Goal: Information Seeking & Learning: Learn about a topic

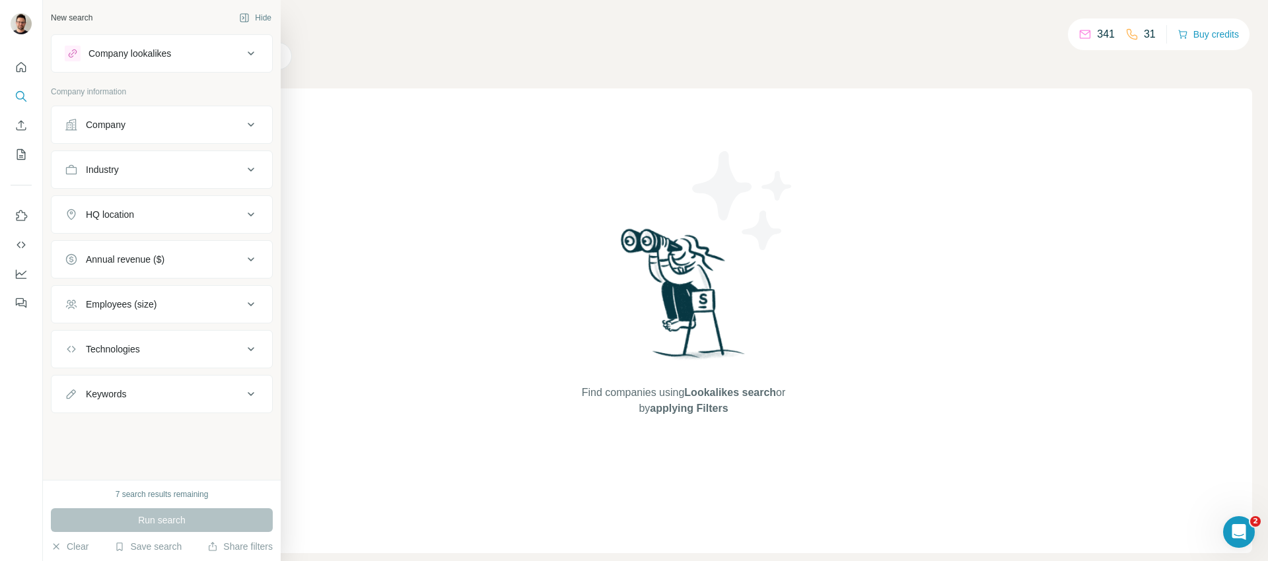
click at [125, 124] on div "Company" at bounding box center [106, 124] width 40 height 13
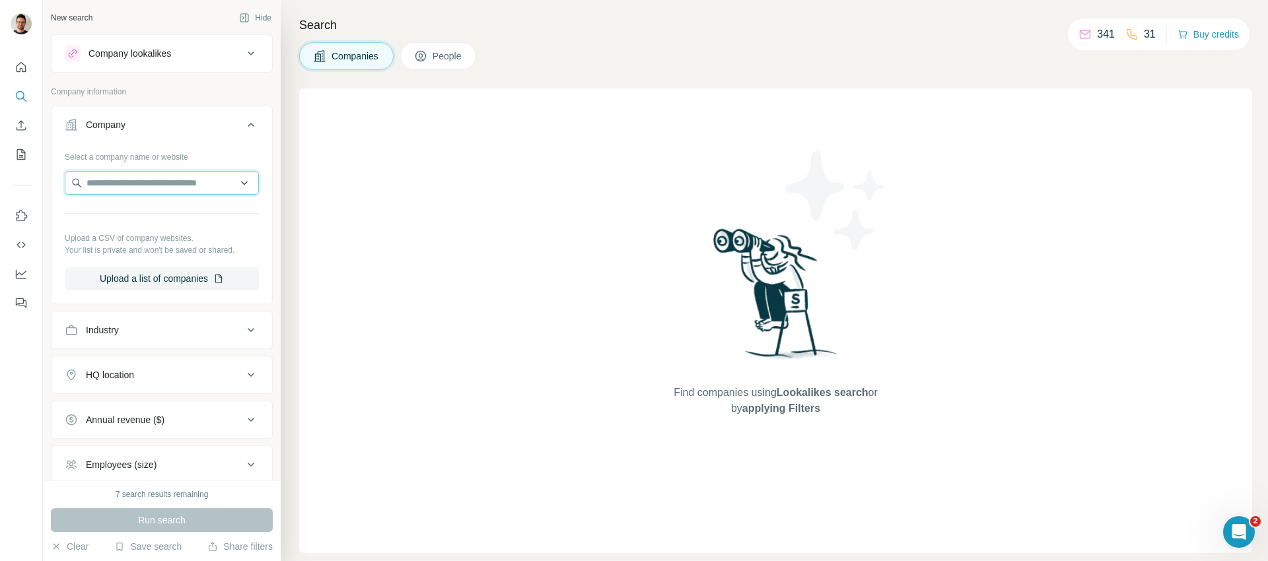
click at [115, 188] on input "text" at bounding box center [162, 183] width 194 height 24
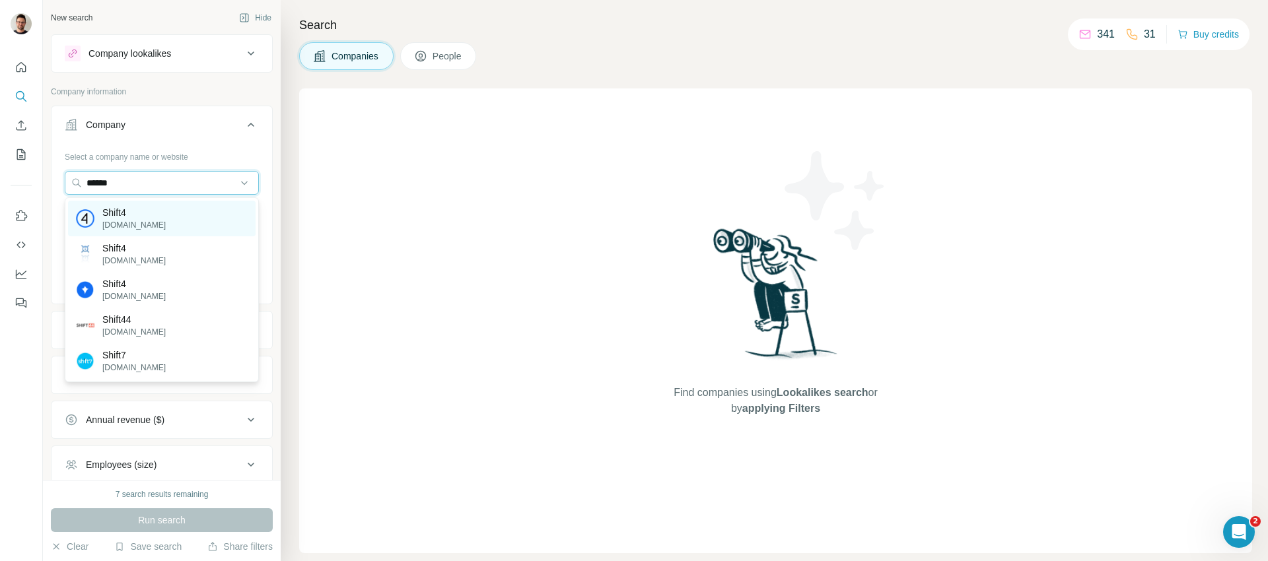
type input "******"
click at [121, 220] on p "[DOMAIN_NAME]" at bounding box center [133, 225] width 63 height 12
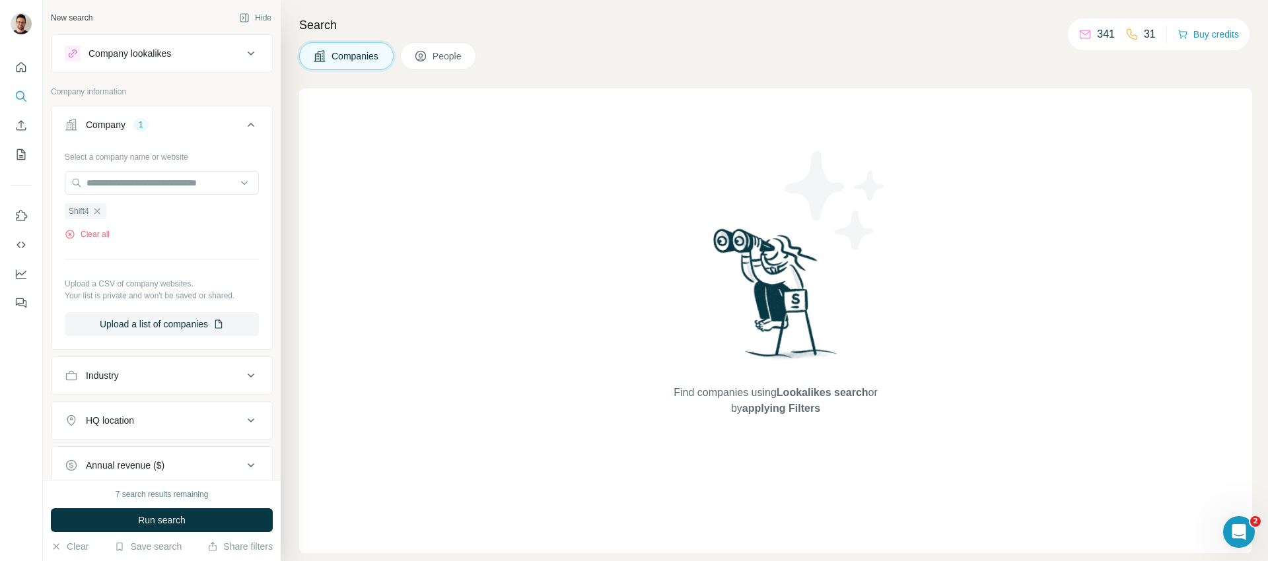
click at [140, 265] on div "Select a company name or website Shift4 Clear all Upload a CSV of company websi…" at bounding box center [162, 241] width 194 height 190
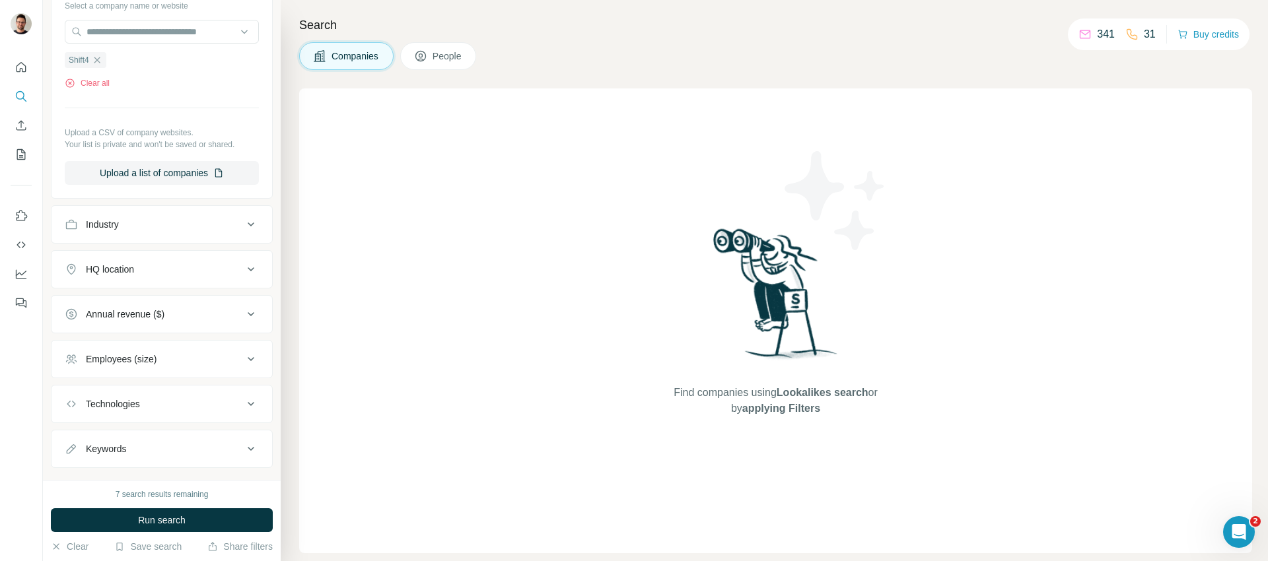
scroll to position [156, 0]
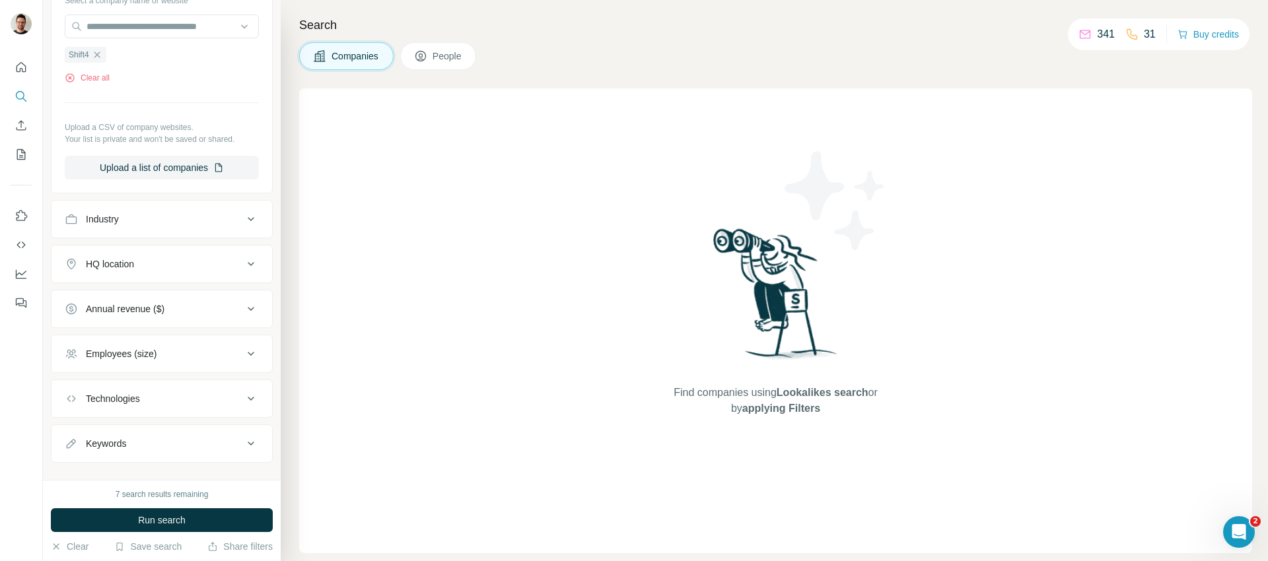
click at [224, 218] on div "Industry" at bounding box center [154, 219] width 178 height 13
click at [252, 221] on icon at bounding box center [251, 219] width 16 height 16
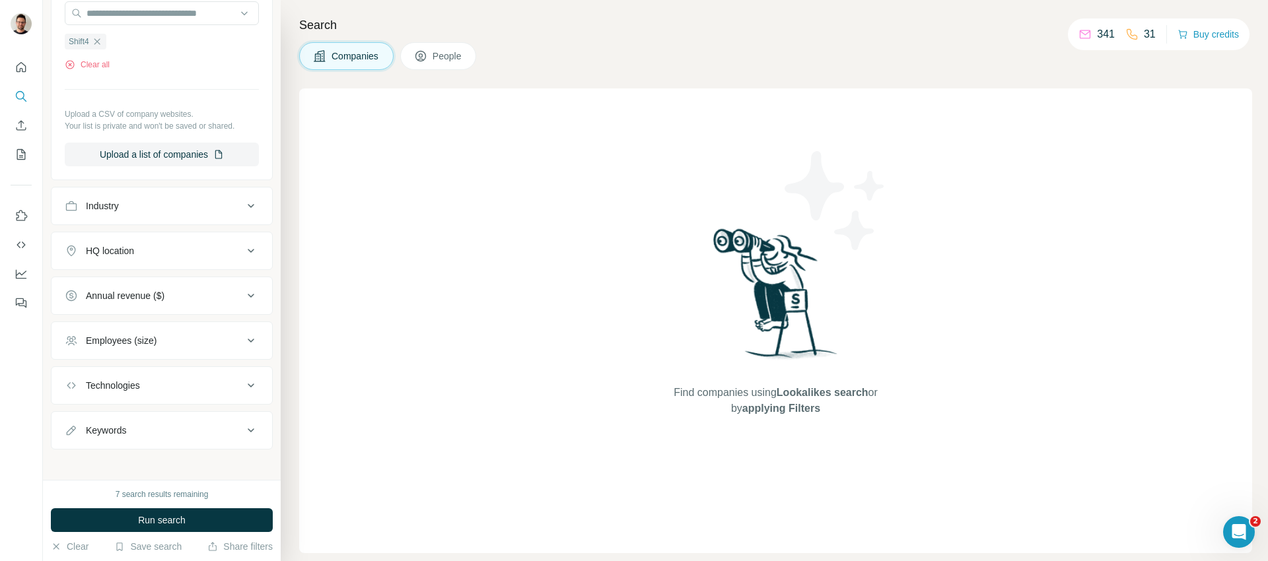
scroll to position [171, 0]
click at [198, 343] on div "Employees (size)" at bounding box center [154, 339] width 178 height 13
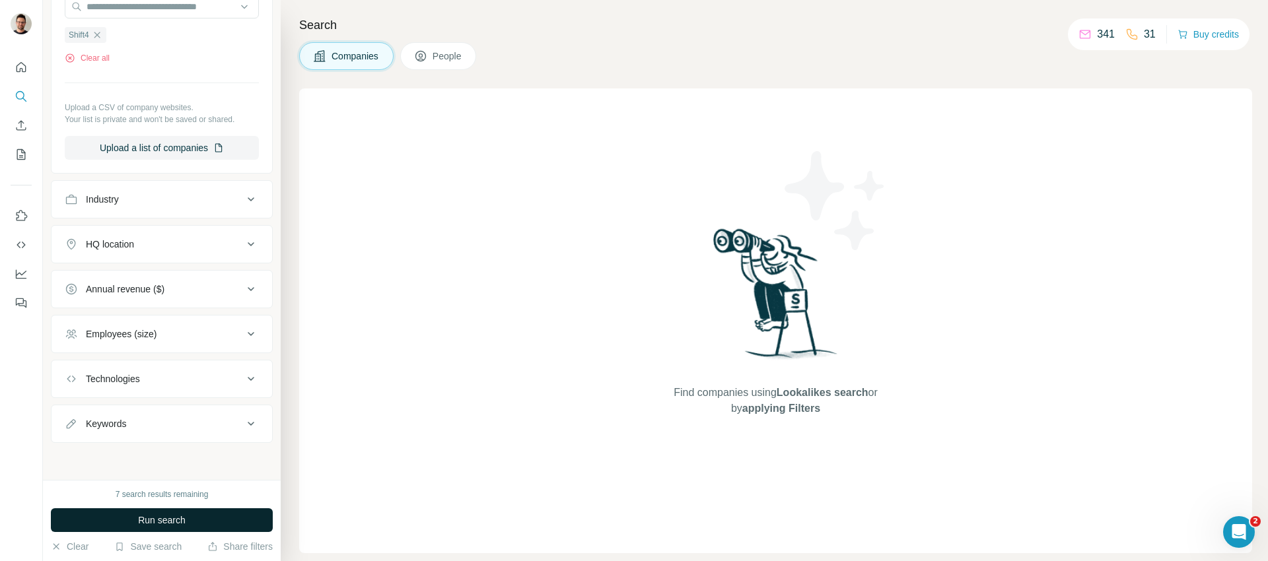
click at [162, 524] on span "Run search" at bounding box center [162, 520] width 48 height 13
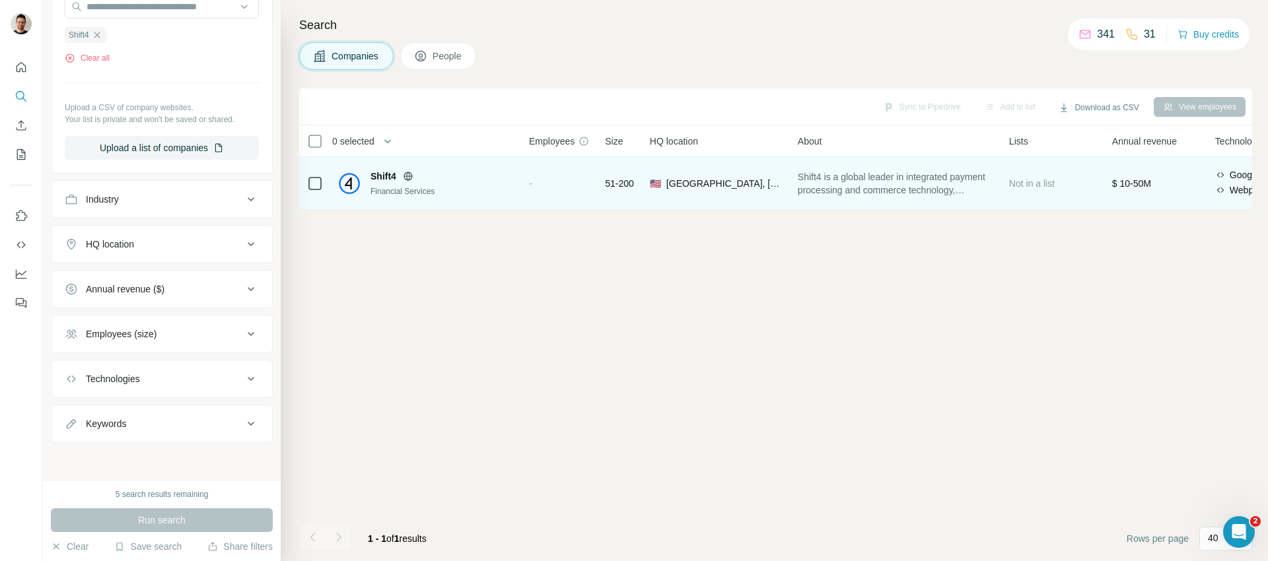
click at [381, 176] on span "Shift4" at bounding box center [383, 176] width 26 height 13
click at [348, 192] on img at bounding box center [349, 183] width 21 height 21
click at [349, 184] on img at bounding box center [349, 183] width 21 height 21
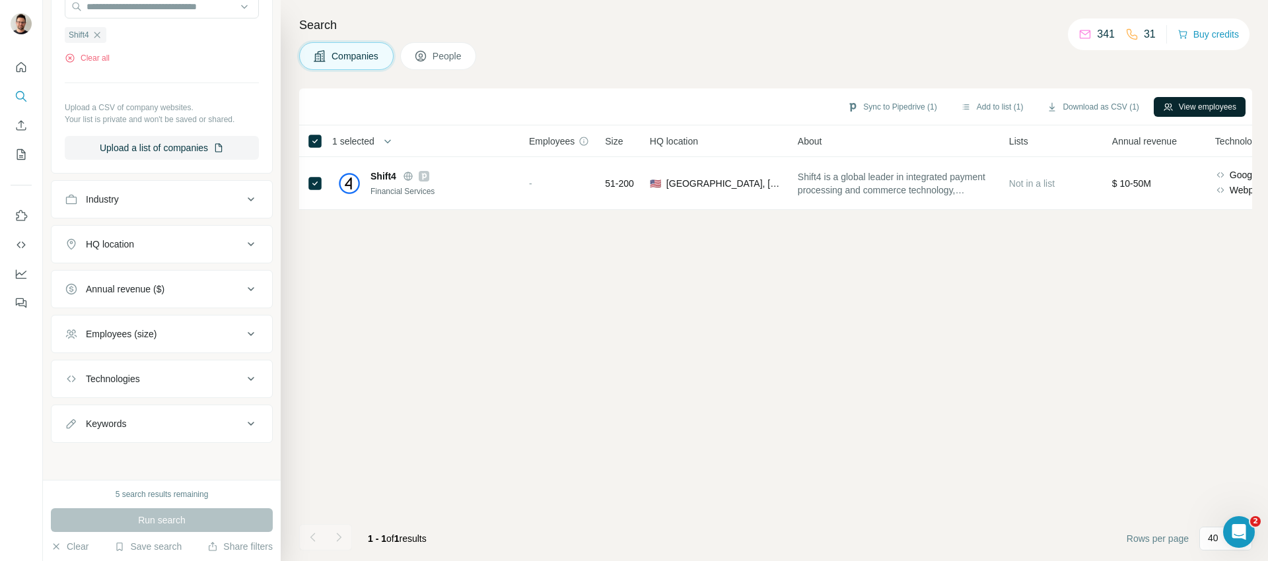
click at [1190, 111] on button "View employees" at bounding box center [1199, 107] width 92 height 20
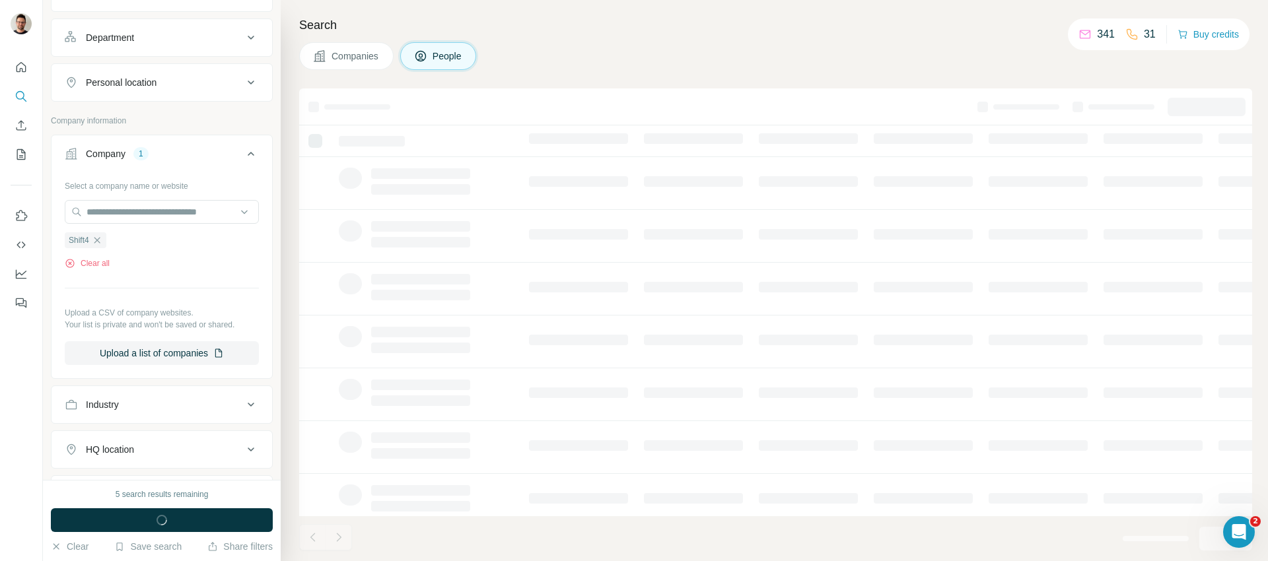
scroll to position [383, 0]
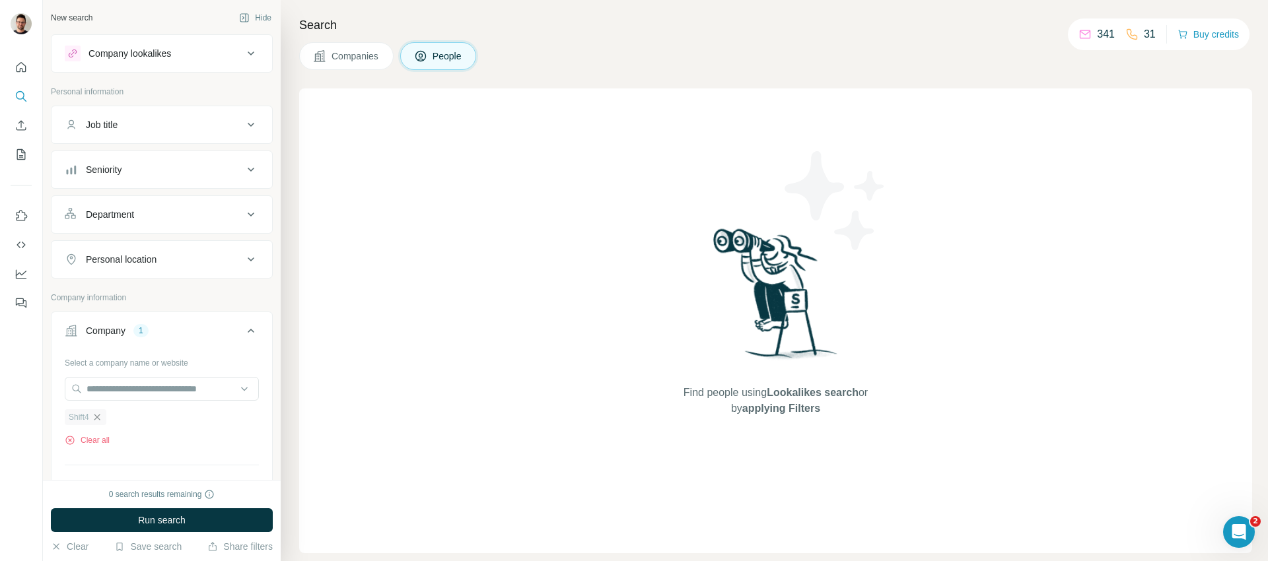
click at [98, 419] on icon "button" at bounding box center [97, 417] width 11 height 11
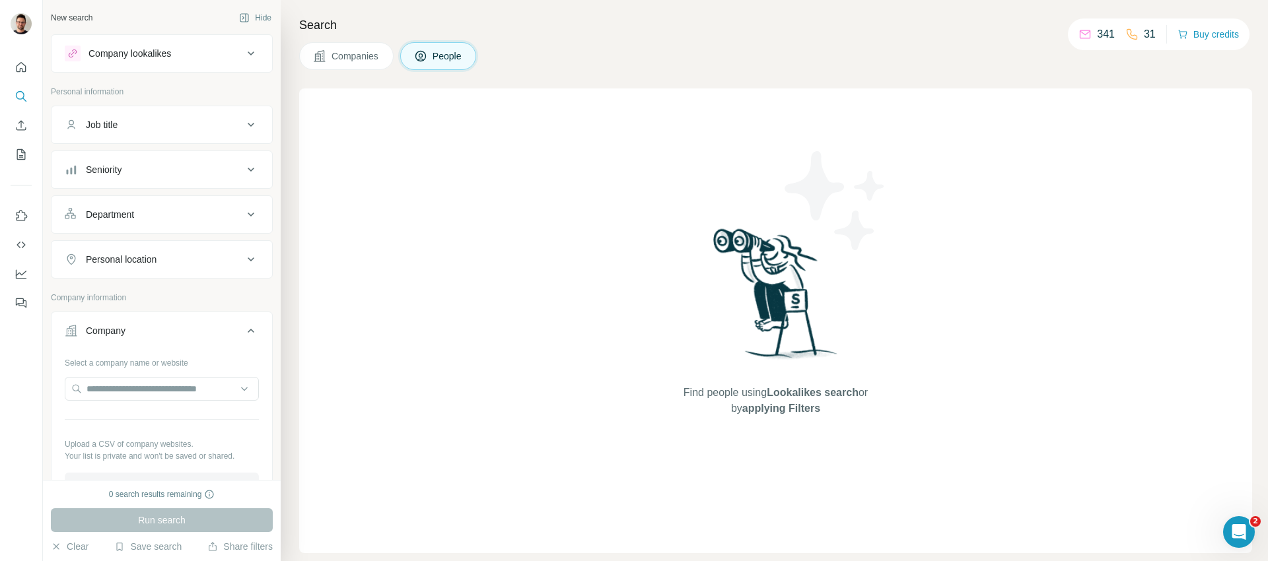
click at [640, 110] on div "Find people using Lookalikes search or by applying Filters" at bounding box center [775, 320] width 953 height 465
click at [339, 66] on button "Companies" at bounding box center [346, 56] width 94 height 28
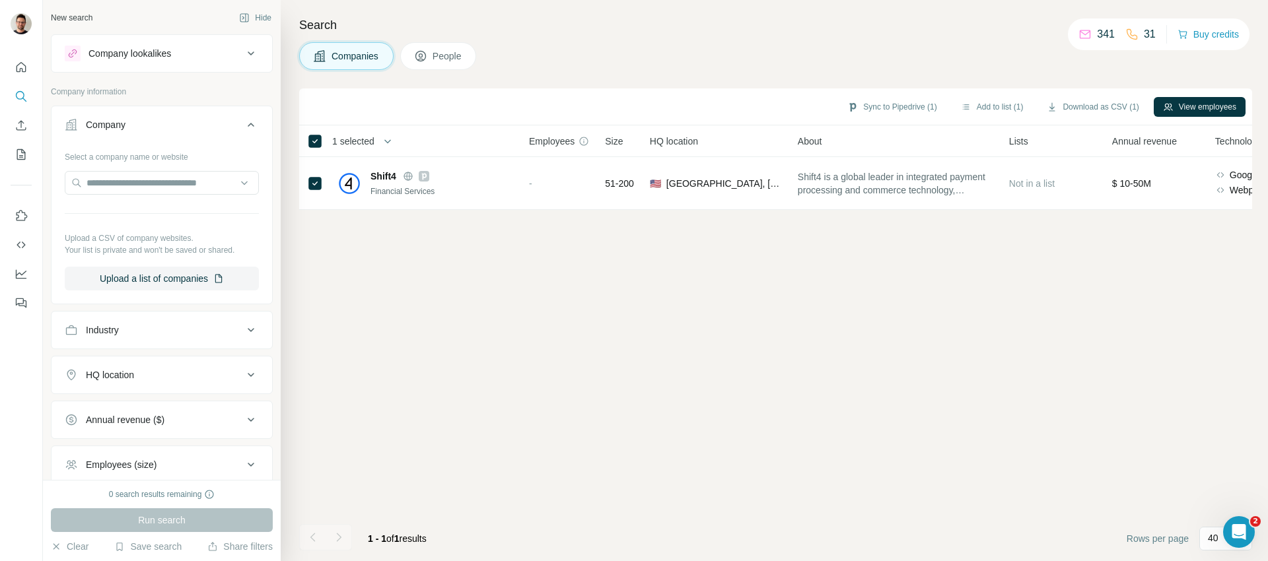
click at [468, 50] on button "People" at bounding box center [438, 56] width 77 height 28
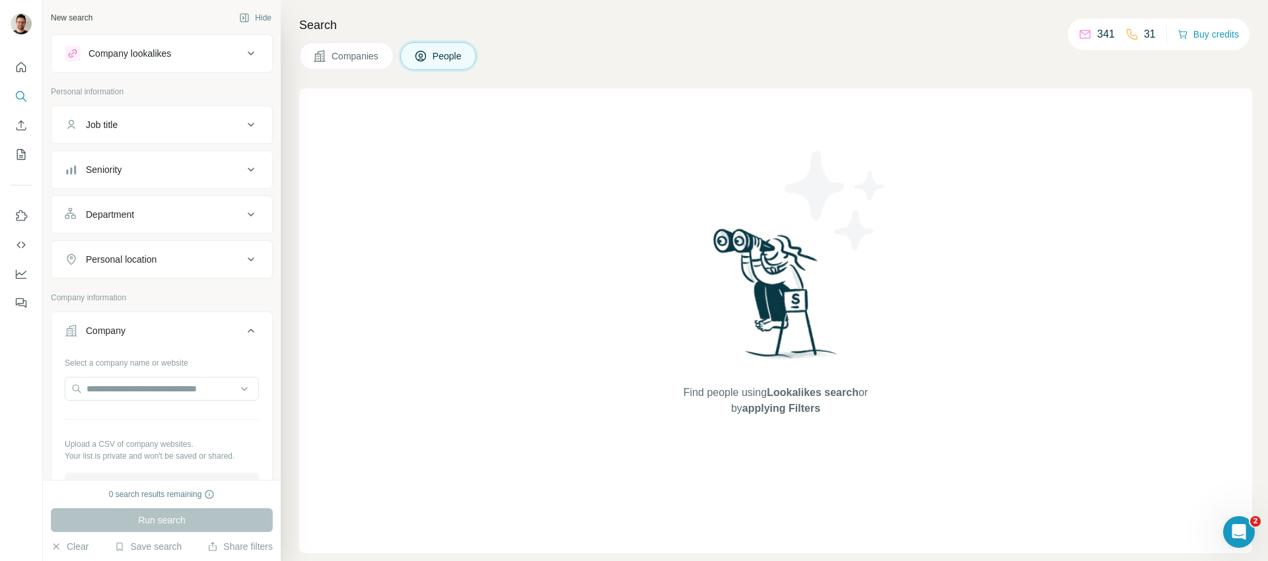
click at [372, 60] on span "Companies" at bounding box center [355, 56] width 48 height 13
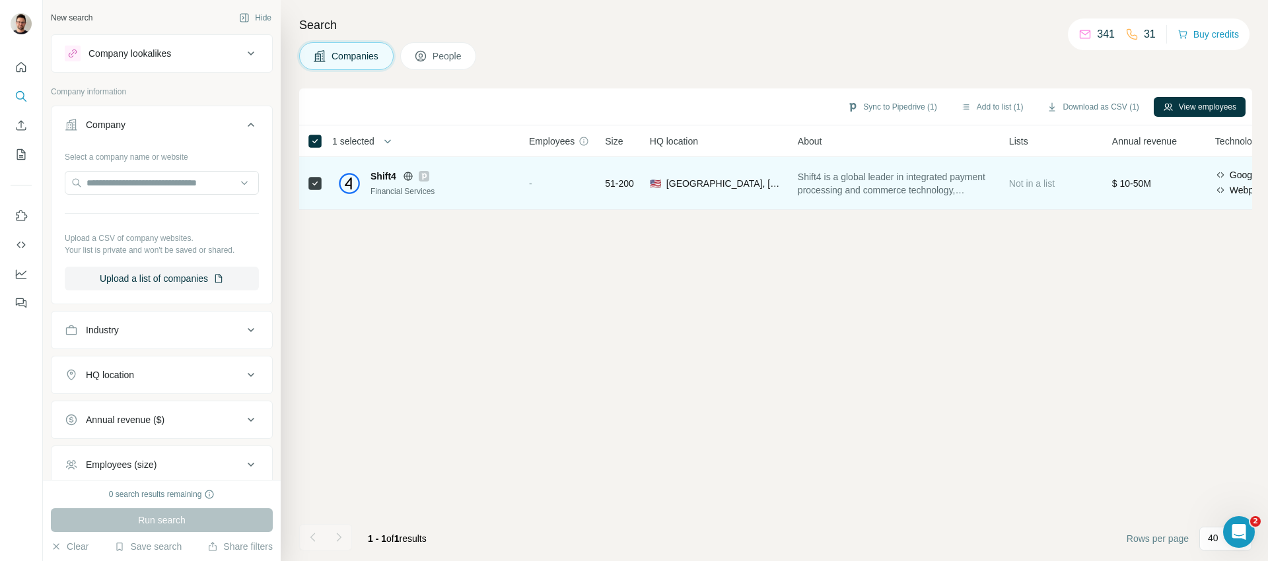
click at [386, 176] on span "Shift4" at bounding box center [383, 176] width 26 height 13
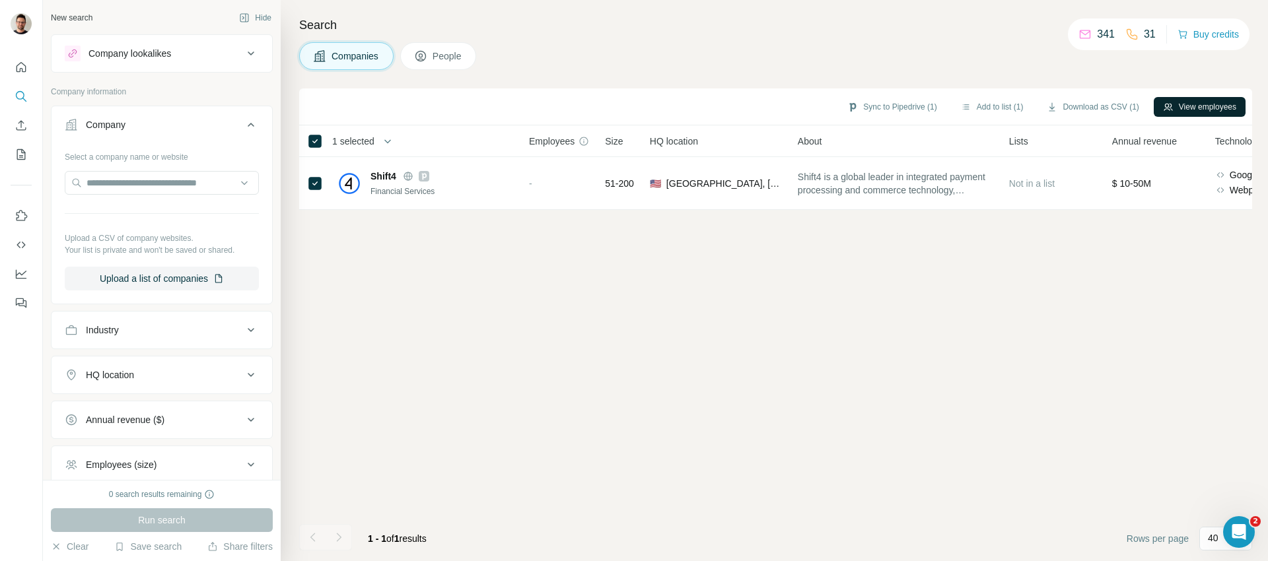
click at [1177, 111] on button "View employees" at bounding box center [1199, 107] width 92 height 20
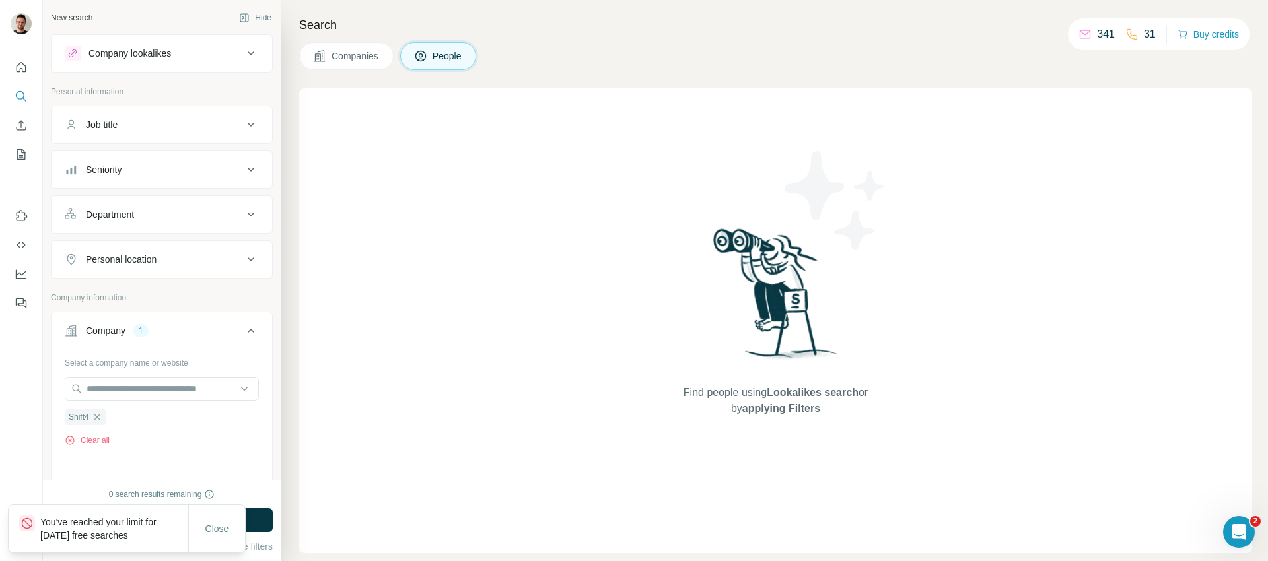
click at [370, 56] on span "Companies" at bounding box center [355, 56] width 48 height 13
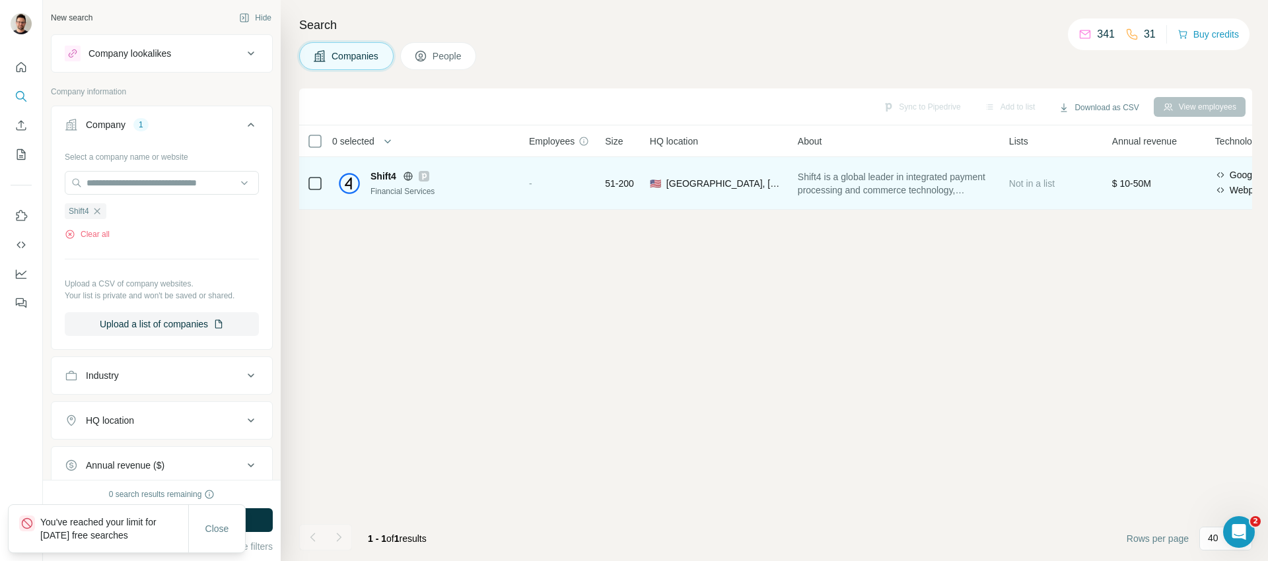
click at [625, 186] on span "51-200" at bounding box center [619, 183] width 29 height 13
click at [535, 186] on div "-" at bounding box center [559, 183] width 60 height 36
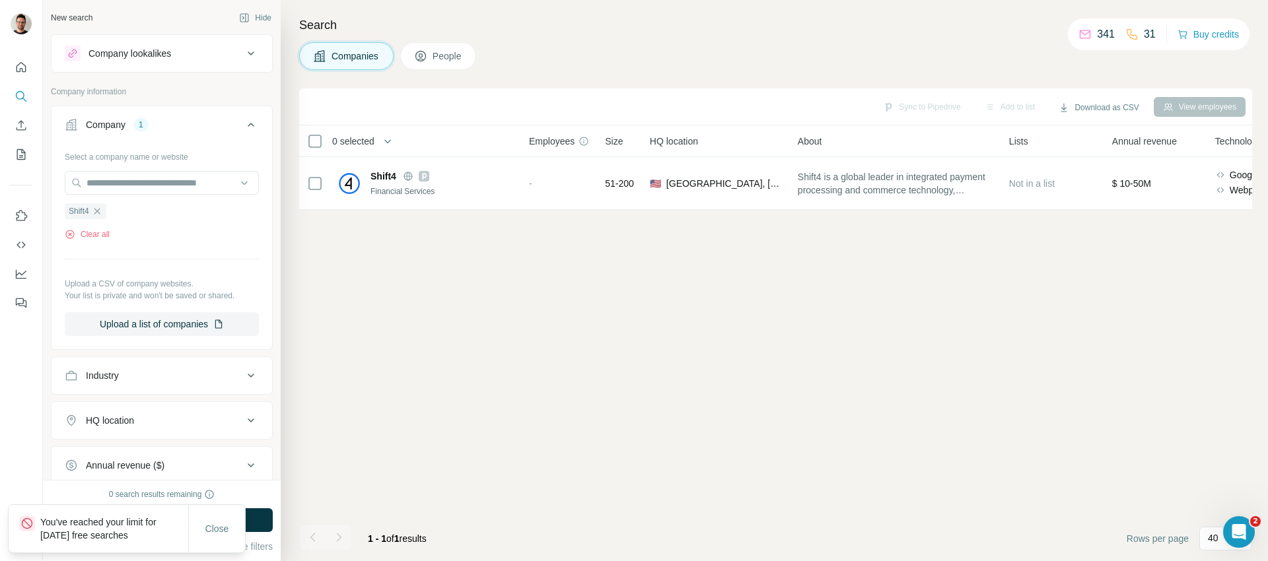
click at [588, 138] on icon at bounding box center [583, 141] width 11 height 11
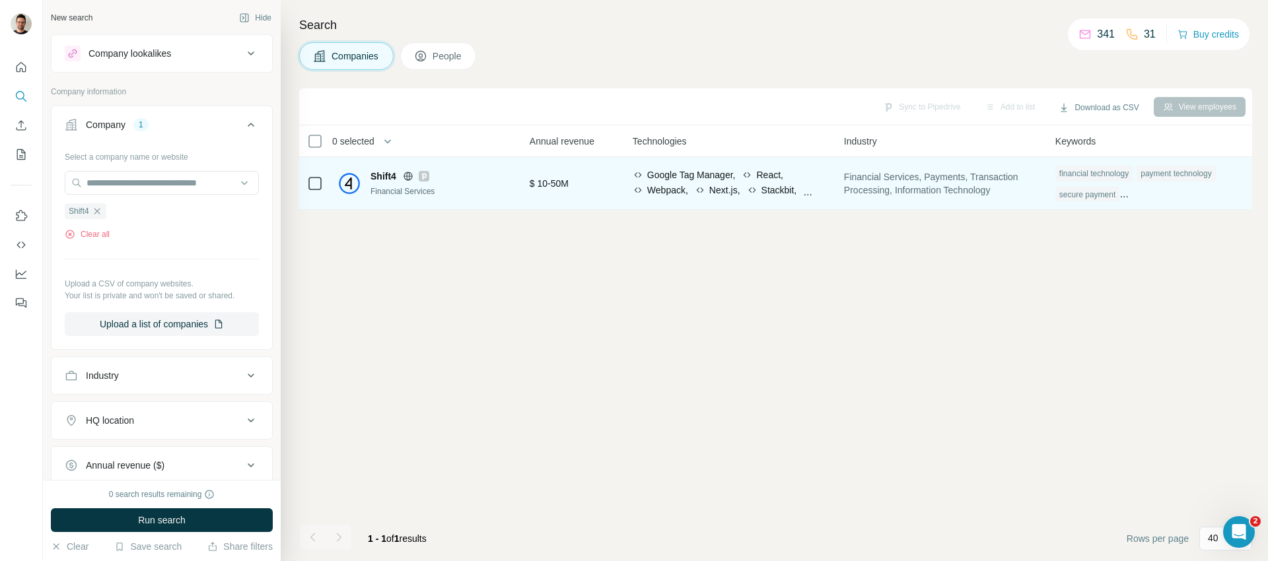
scroll to position [0, 594]
click at [748, 193] on icon at bounding box center [745, 190] width 11 height 11
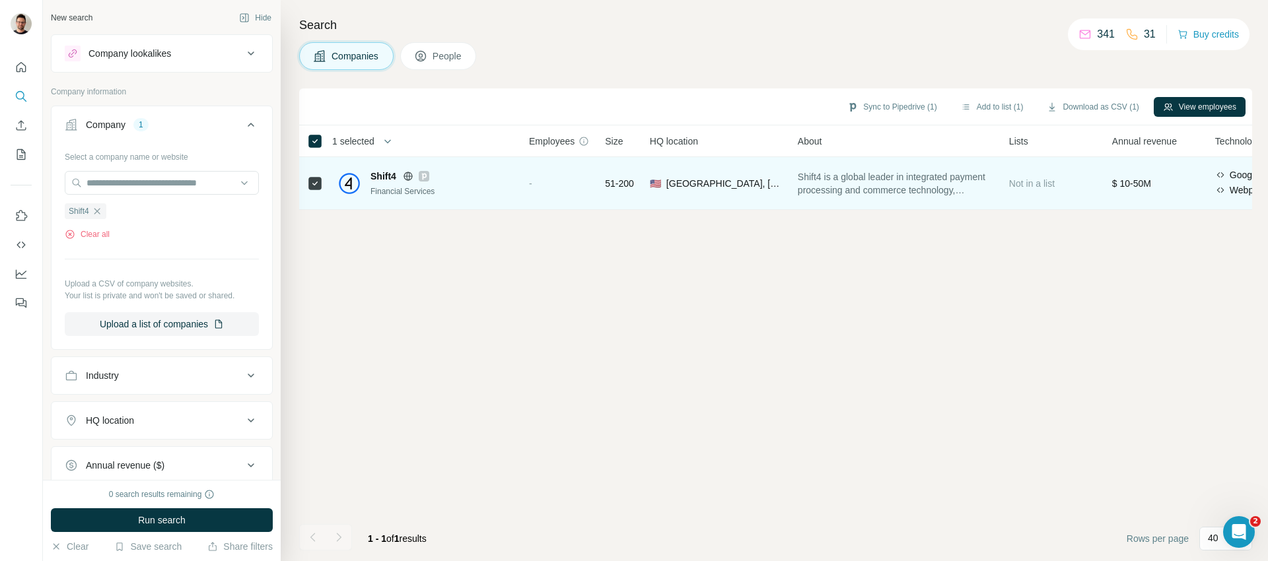
click at [384, 177] on span "Shift4" at bounding box center [383, 176] width 26 height 13
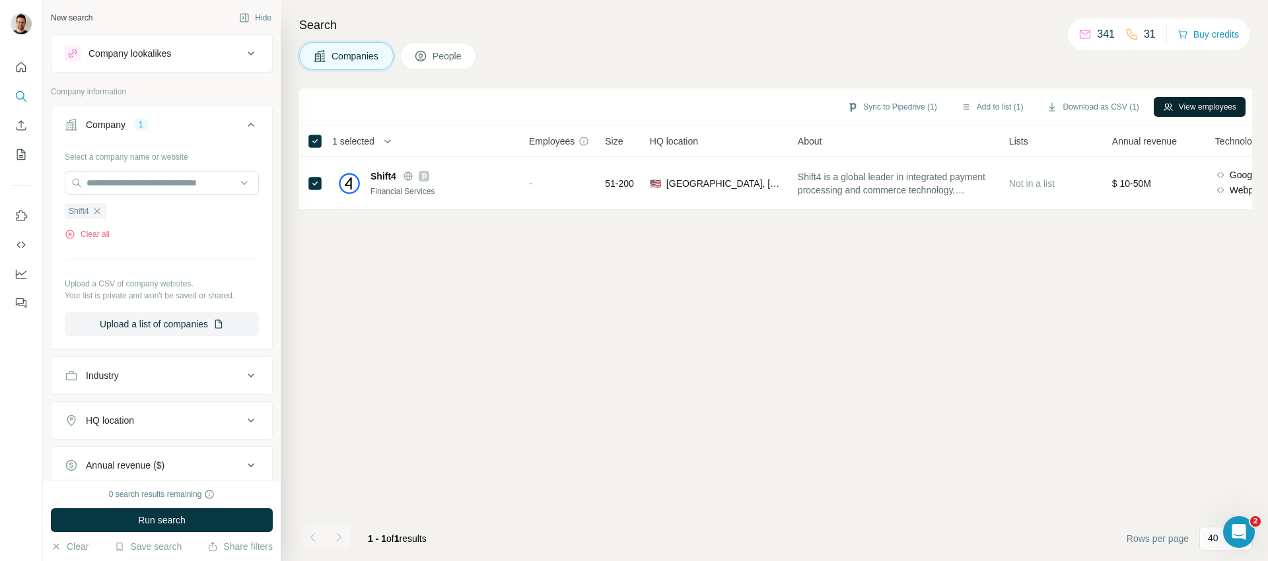
click at [1168, 105] on icon "button" at bounding box center [1168, 107] width 11 height 11
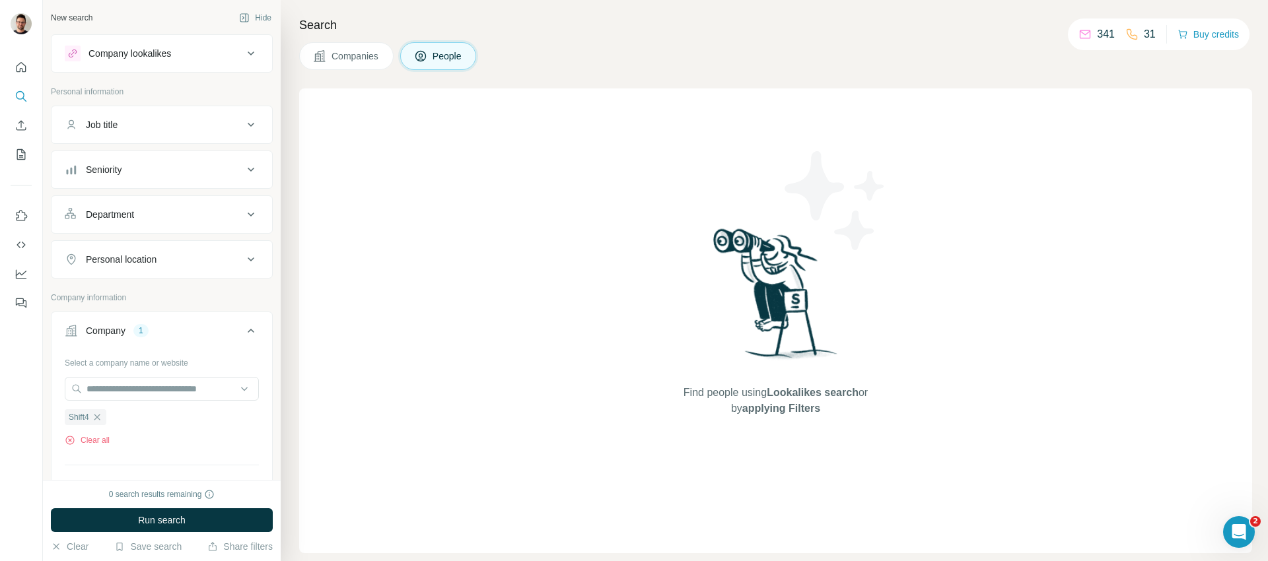
click at [225, 51] on div "Company lookalikes" at bounding box center [154, 54] width 178 height 16
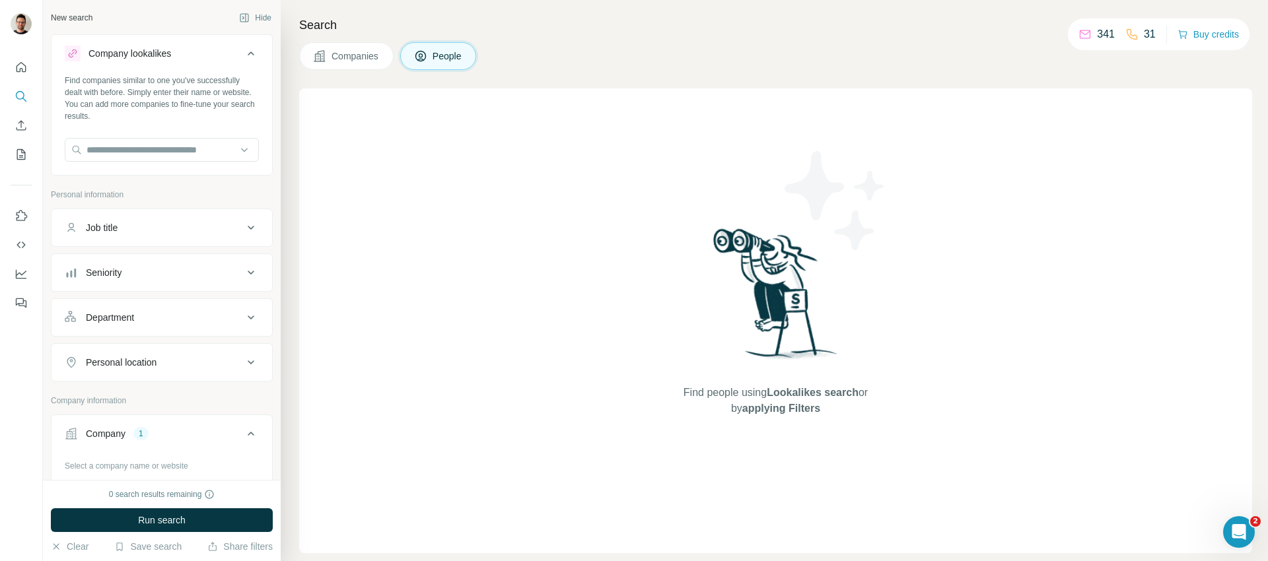
click at [221, 223] on div "Job title" at bounding box center [154, 227] width 178 height 13
click at [224, 231] on div "Job title" at bounding box center [154, 227] width 178 height 13
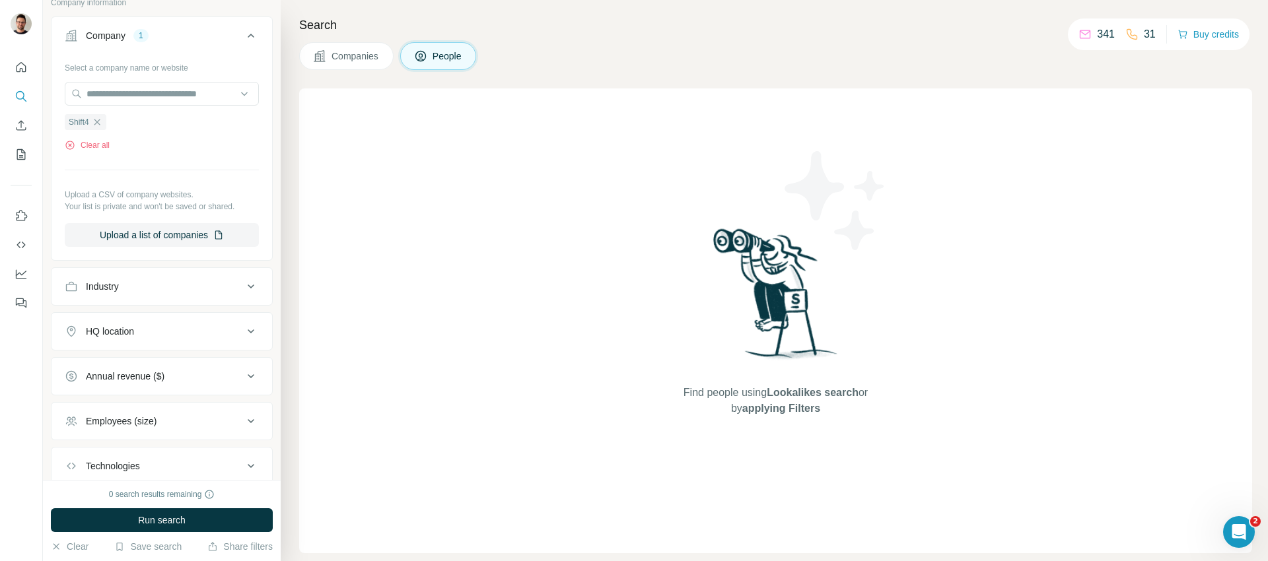
scroll to position [486, 0]
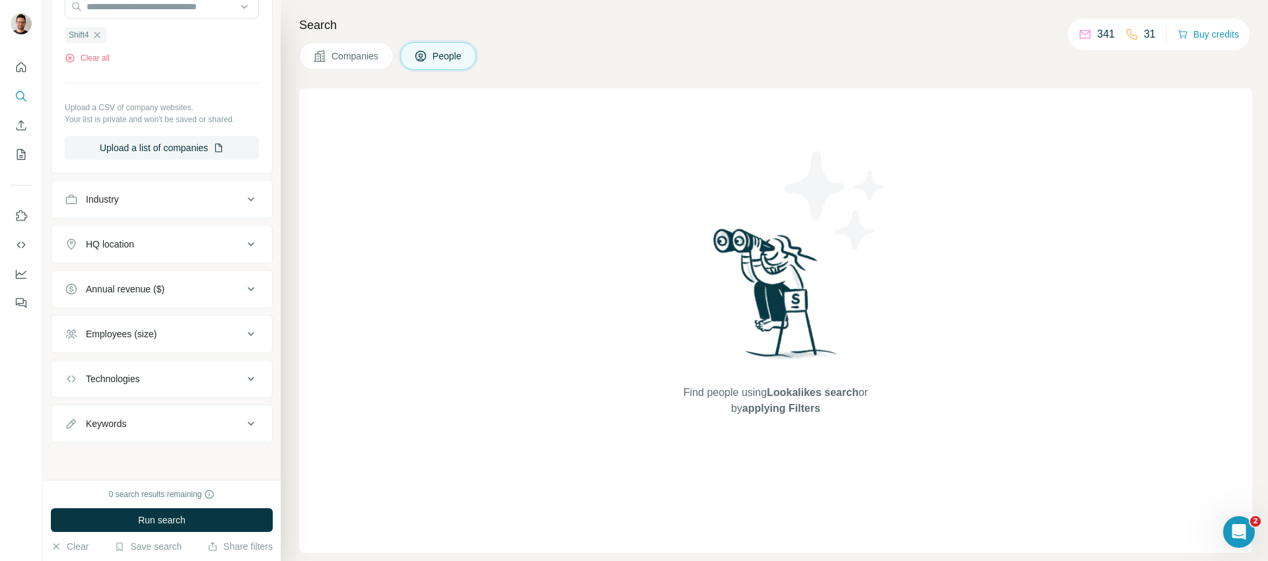
click at [239, 342] on button "Employees (size)" at bounding box center [162, 334] width 221 height 32
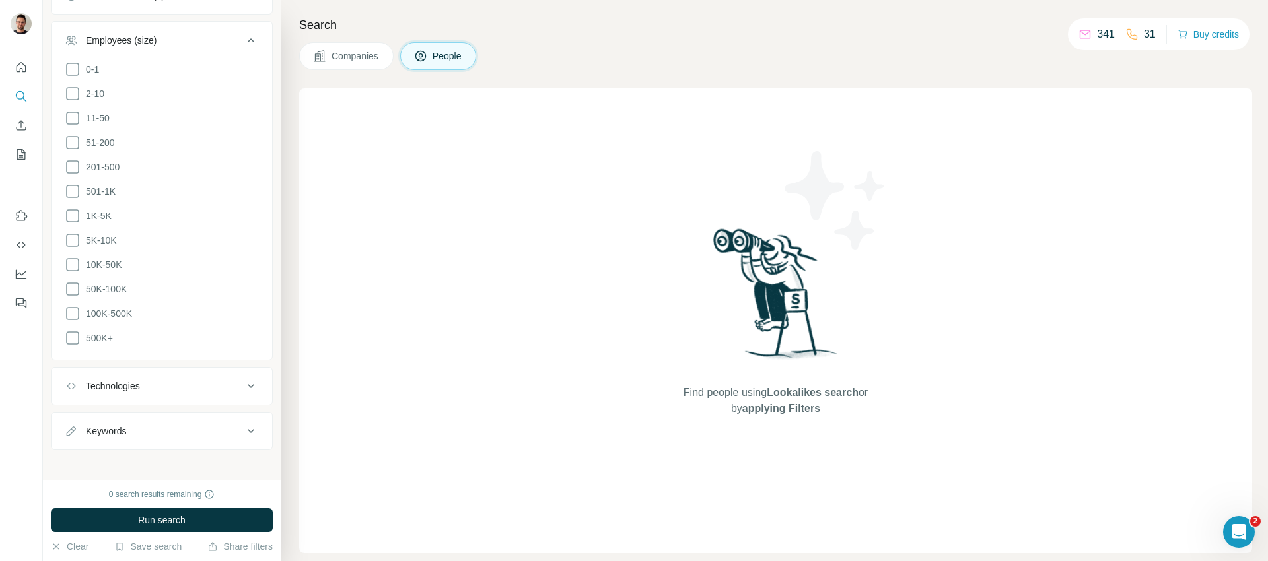
scroll to position [0, 0]
